Goal: Transaction & Acquisition: Purchase product/service

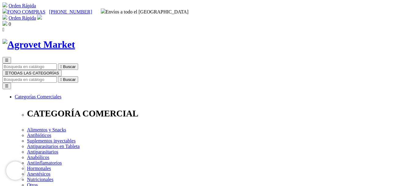
click at [62, 70] on button "☰ TODAS LAS CATEGORÍAS" at bounding box center [31, 73] width 59 height 6
click at [57, 76] on input "Buscar" at bounding box center [29, 79] width 54 height 6
type input "artrosam"
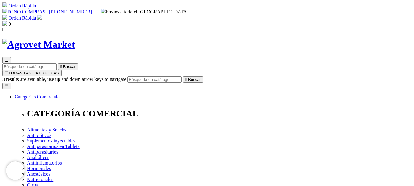
click at [183, 76] on button " Buscar" at bounding box center [193, 79] width 20 height 6
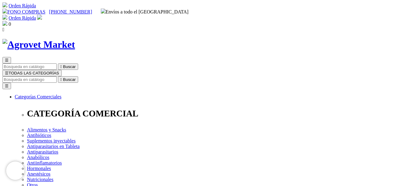
click at [57, 76] on input "Buscar" at bounding box center [29, 79] width 54 height 6
type input "artr"
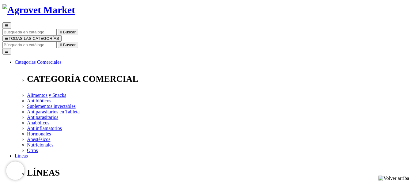
scroll to position [61, 0]
